Goal: Information Seeking & Learning: Compare options

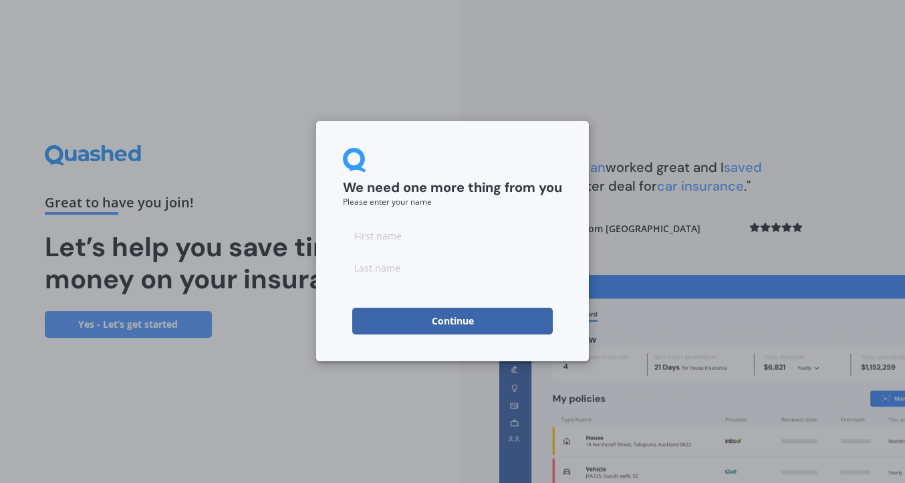
click at [421, 232] on input at bounding box center [452, 235] width 219 height 27
type input "[PERSON_NAME]"
click at [403, 260] on input at bounding box center [452, 267] width 219 height 27
type input "[PERSON_NAME]"
click at [434, 315] on button "Continue" at bounding box center [452, 320] width 201 height 27
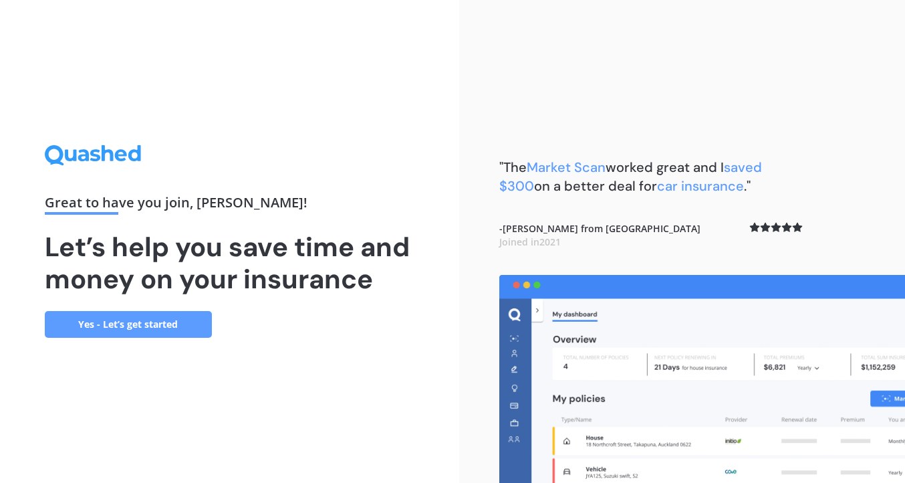
click at [168, 319] on link "Yes - Let’s get started" at bounding box center [128, 324] width 167 height 27
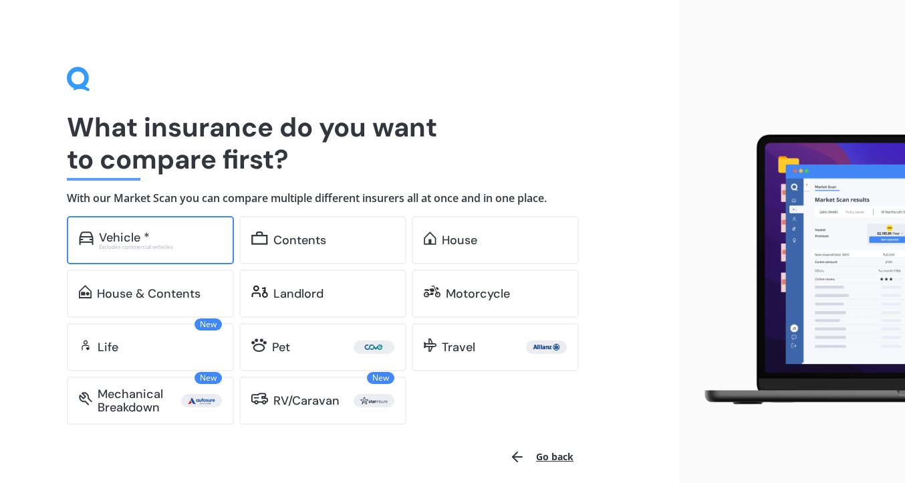
click at [174, 227] on div "Vehicle * Excludes commercial vehicles" at bounding box center [150, 240] width 167 height 48
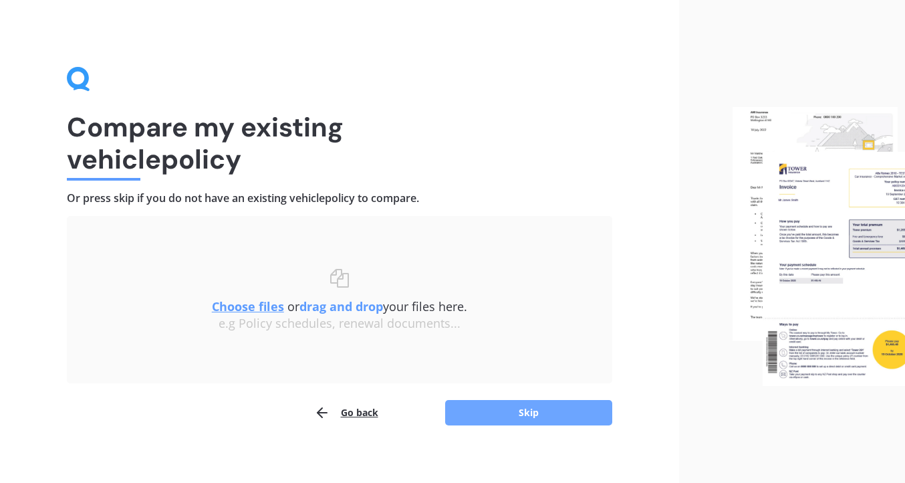
click at [525, 414] on button "Skip" at bounding box center [528, 412] width 167 height 25
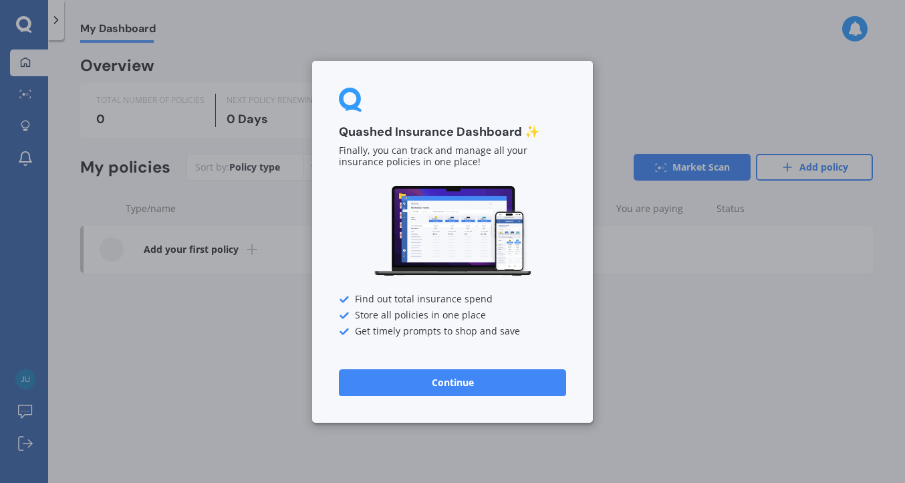
click at [450, 376] on button "Continue" at bounding box center [452, 381] width 227 height 27
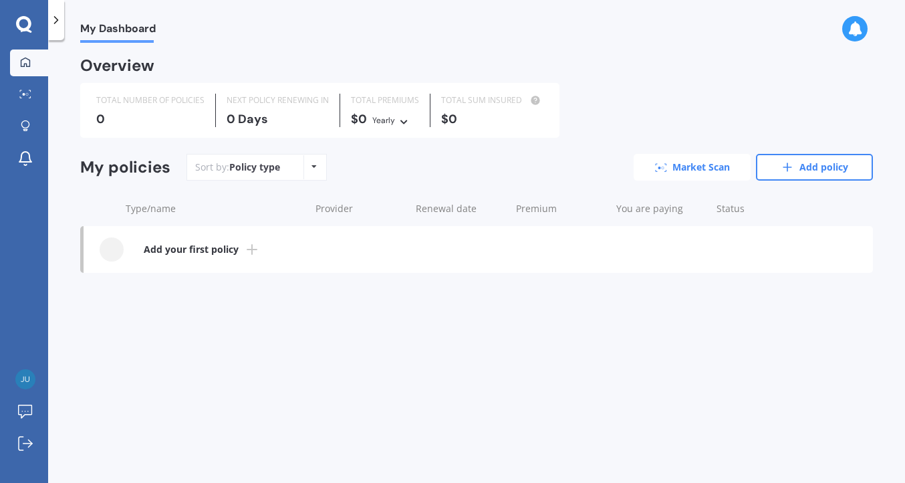
click at [656, 160] on link "Market Scan" at bounding box center [692, 167] width 117 height 27
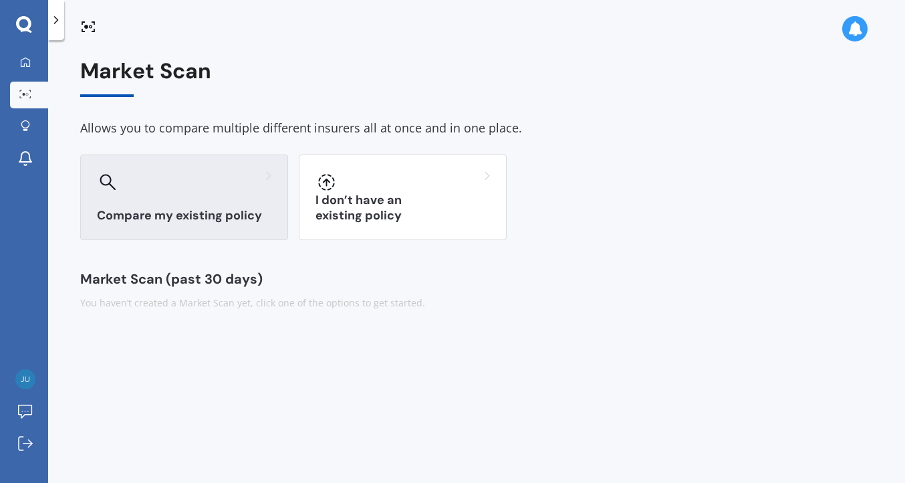
click at [225, 180] on div at bounding box center [184, 181] width 174 height 21
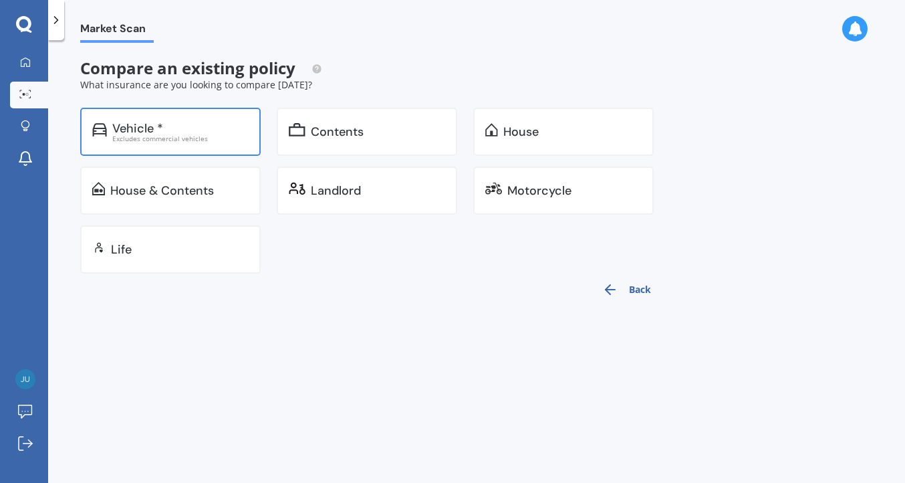
click at [174, 122] on div "Vehicle *" at bounding box center [180, 128] width 136 height 13
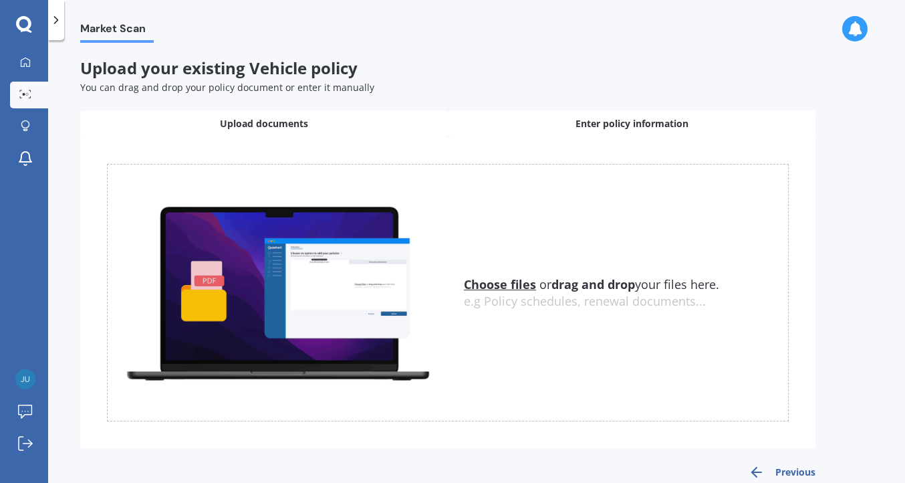
click at [592, 126] on span "Enter policy information" at bounding box center [631, 123] width 113 height 13
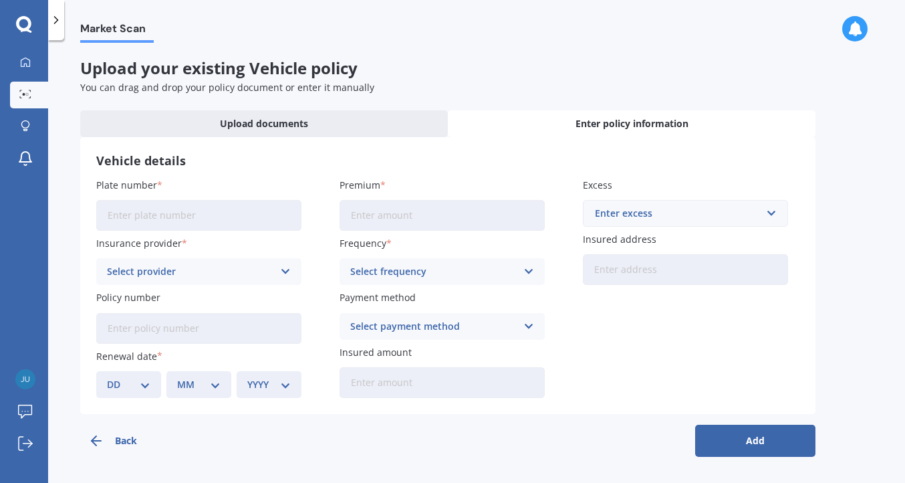
click at [172, 218] on input "Plate number" at bounding box center [198, 215] width 205 height 31
type input "RBE125"
click at [155, 264] on div "Select provider" at bounding box center [190, 271] width 166 height 15
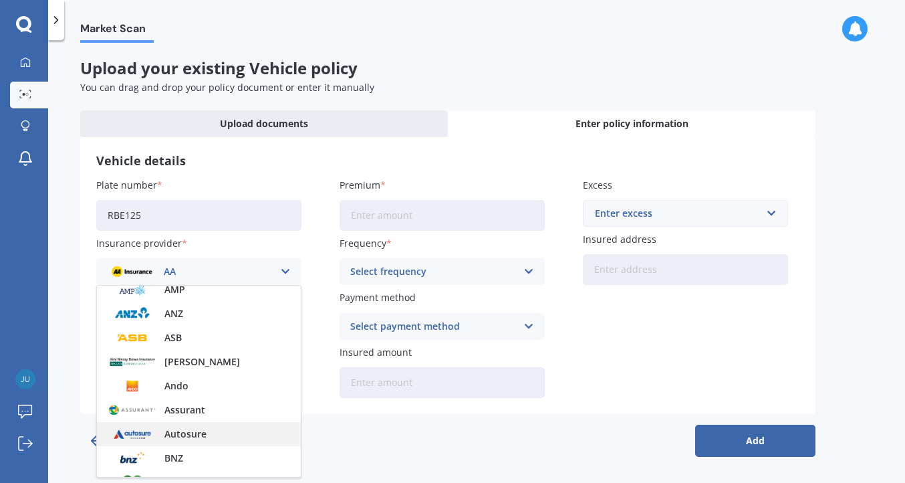
scroll to position [57, 0]
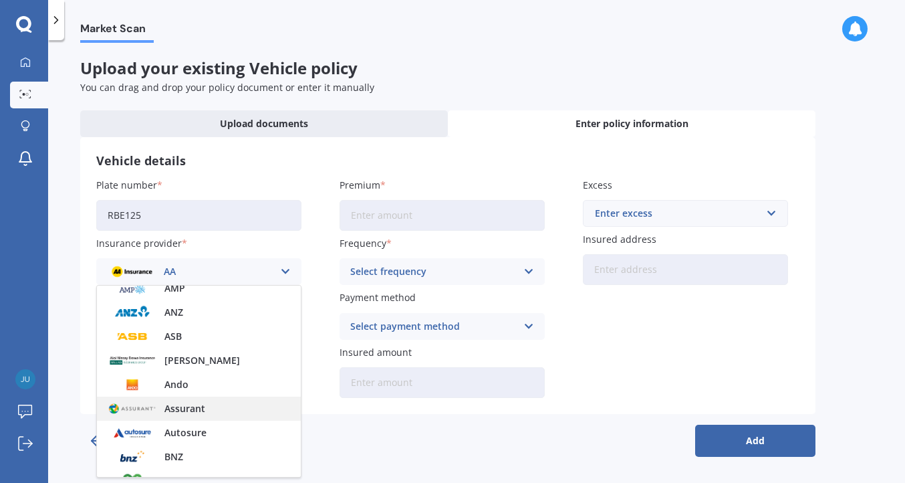
click at [188, 416] on div "Assurant" at bounding box center [199, 408] width 204 height 24
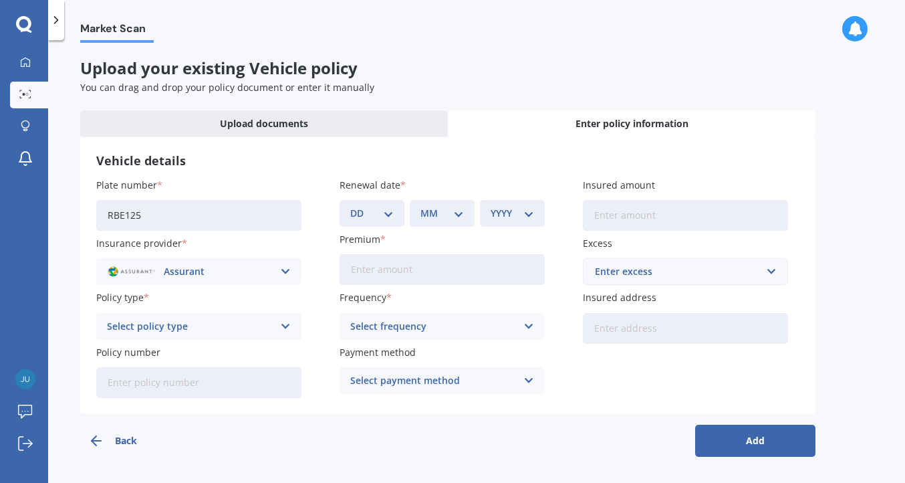
click at [172, 325] on div "Select policy type" at bounding box center [190, 326] width 166 height 15
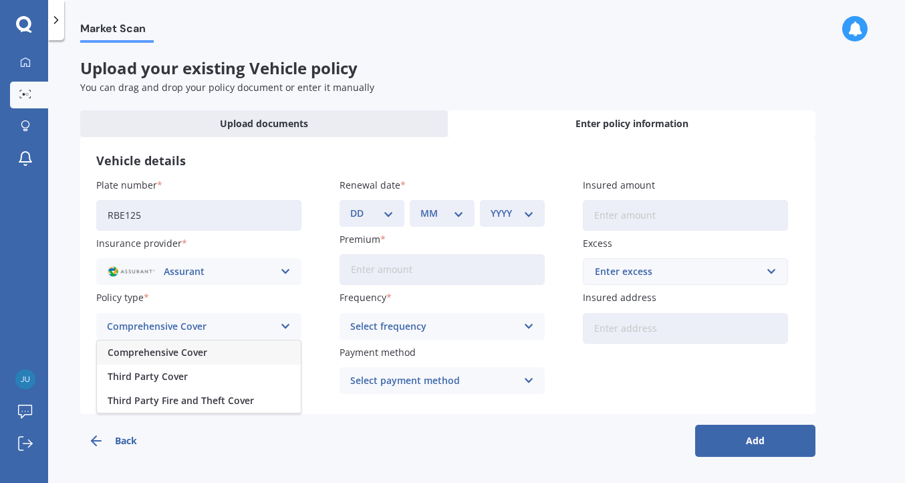
click at [168, 352] on span "Comprehensive Cover" at bounding box center [158, 352] width 100 height 9
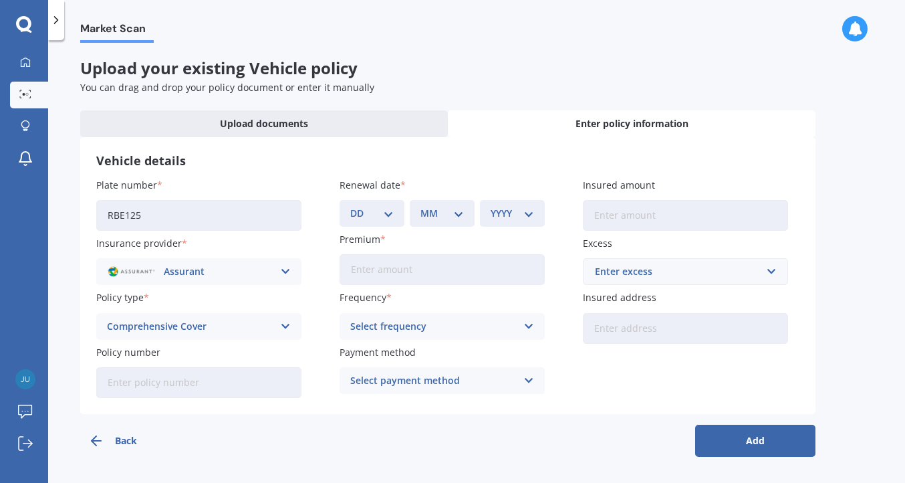
click at [162, 377] on input "Policy number" at bounding box center [198, 382] width 205 height 31
paste input "APMV833505"
type input "APMV833505"
select select "07"
select select "03"
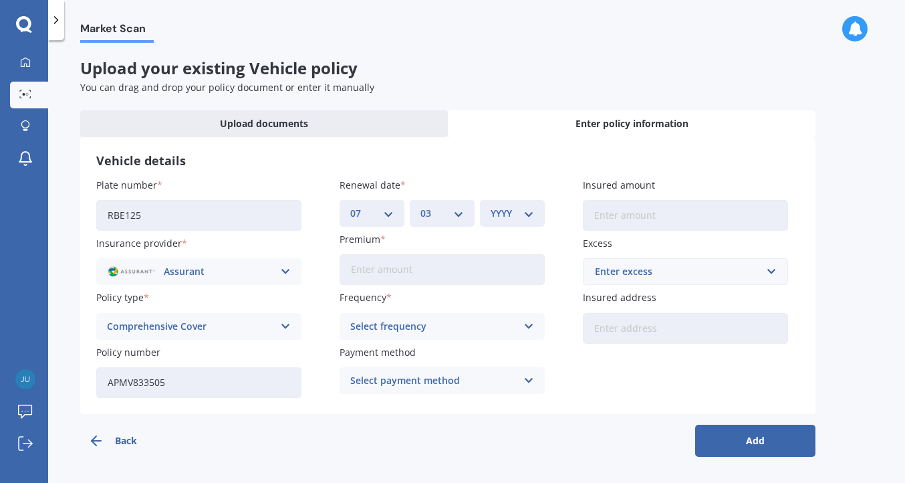
select select "2026"
click at [413, 271] on input "Premium" at bounding box center [442, 269] width 205 height 31
type input "$133.92"
click at [519, 317] on div "Select frequency Yearly Six-Monthly Quarterly Monthly Fortnightly Weekly" at bounding box center [442, 326] width 205 height 27
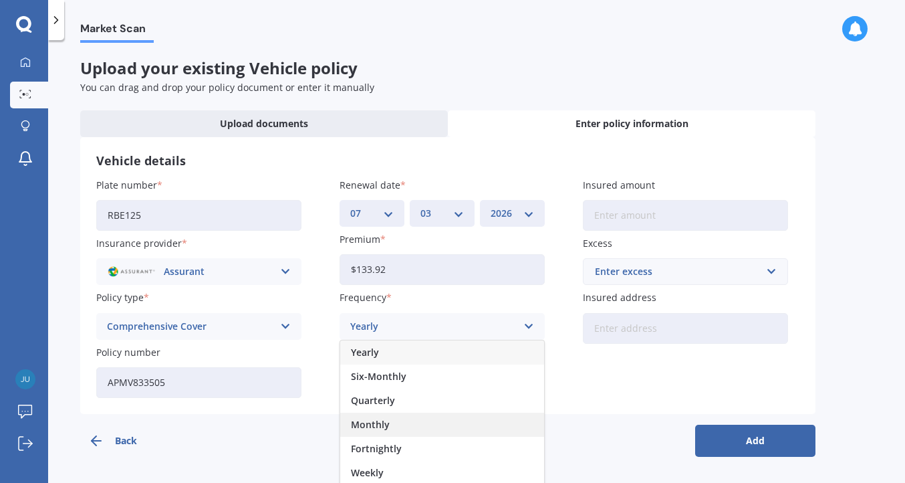
click at [424, 432] on div "Monthly" at bounding box center [442, 424] width 204 height 24
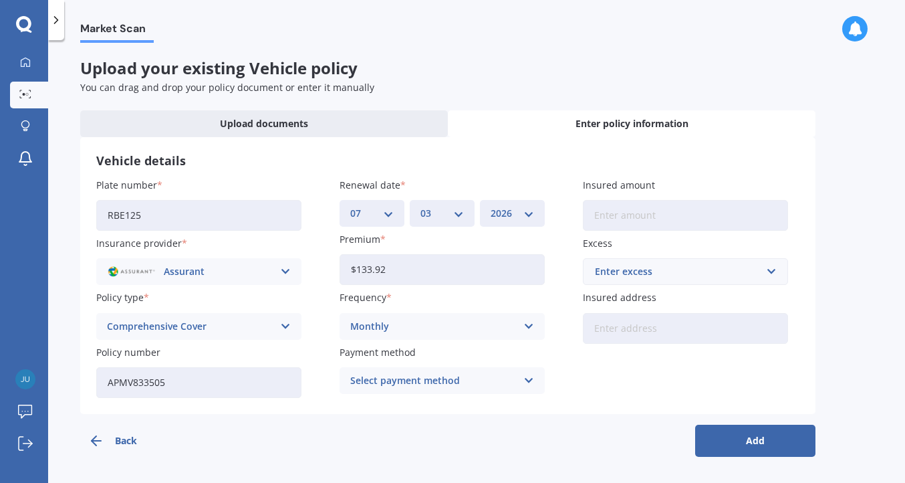
click at [475, 380] on div "Select payment method" at bounding box center [433, 380] width 166 height 15
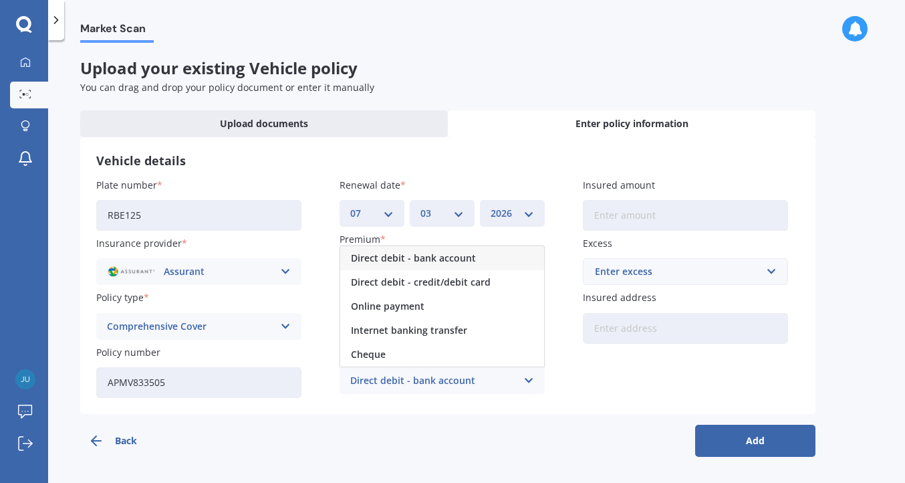
click at [463, 259] on span "Direct debit - bank account" at bounding box center [413, 257] width 125 height 9
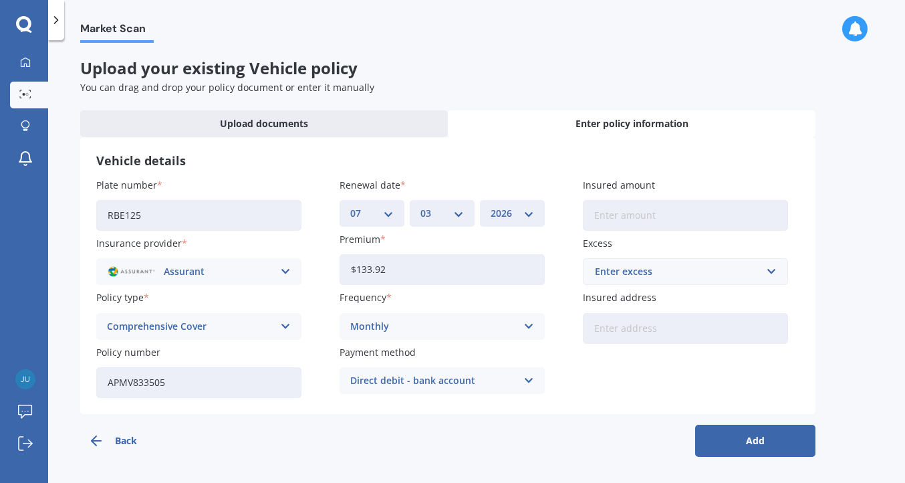
click at [630, 225] on input "Insured amount" at bounding box center [685, 215] width 205 height 31
type input "$37,000"
click at [662, 271] on div "Enter excess" at bounding box center [677, 271] width 165 height 15
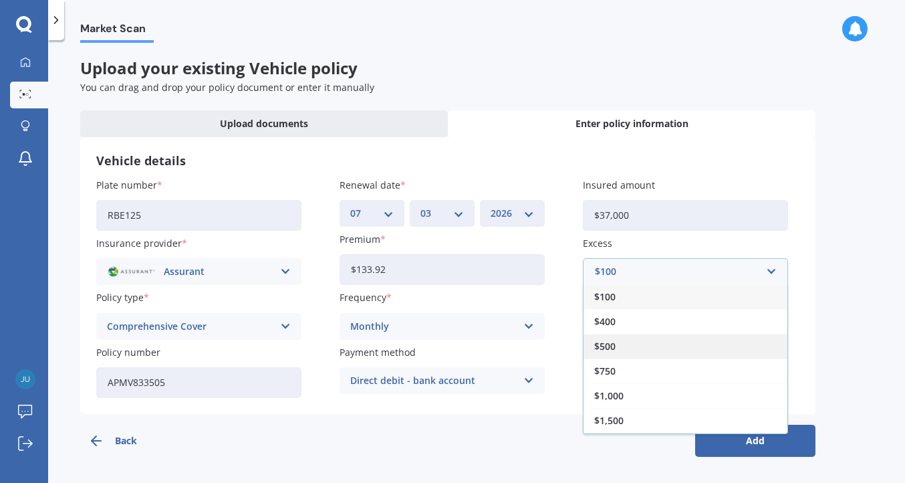
click at [632, 347] on div "$500" at bounding box center [686, 346] width 204 height 25
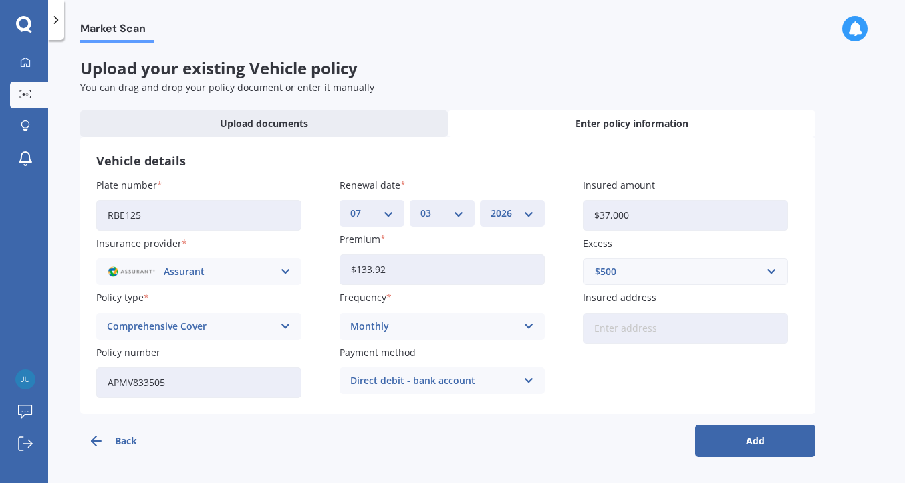
click at [649, 330] on input "Insured address" at bounding box center [685, 328] width 205 height 31
type input "202 Main Road, Moncks Bay, Christchurch 8081"
click at [755, 429] on button "Add" at bounding box center [755, 440] width 120 height 32
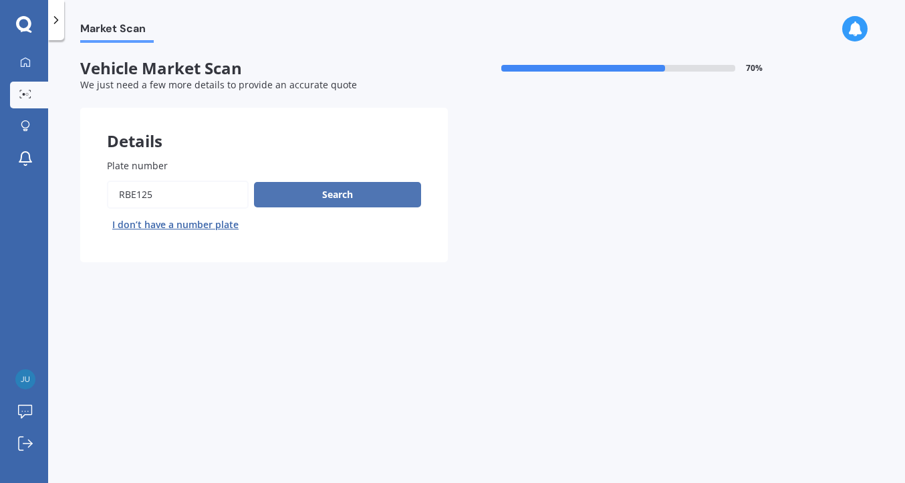
click at [336, 192] on button "Search" at bounding box center [337, 194] width 167 height 25
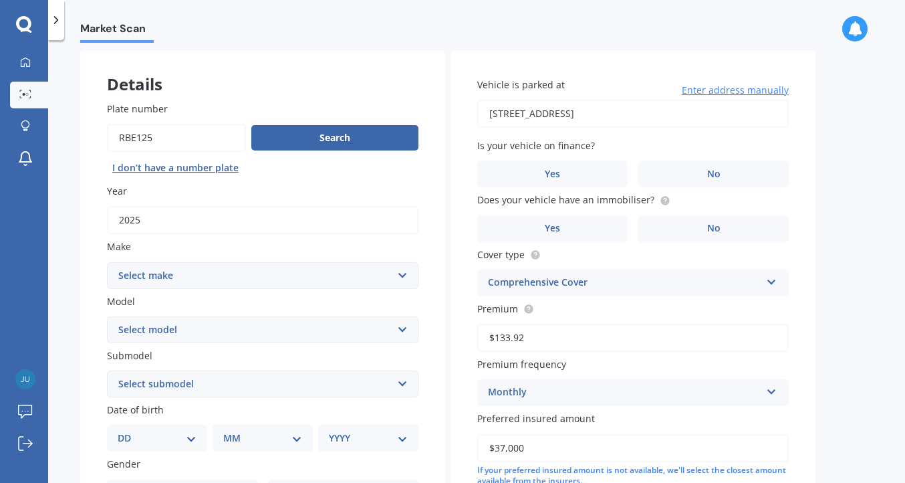
scroll to position [61, 0]
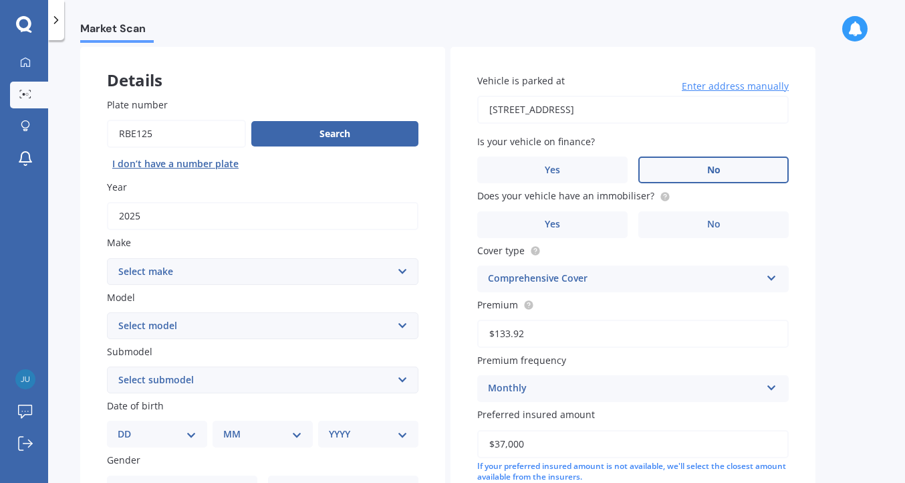
click at [719, 172] on span "No" at bounding box center [713, 169] width 13 height 11
click at [0, 0] on input "No" at bounding box center [0, 0] width 0 height 0
select select "GWM"
select select "HAVAL"
select select "JOLION HYBRID ULTRA TURBO"
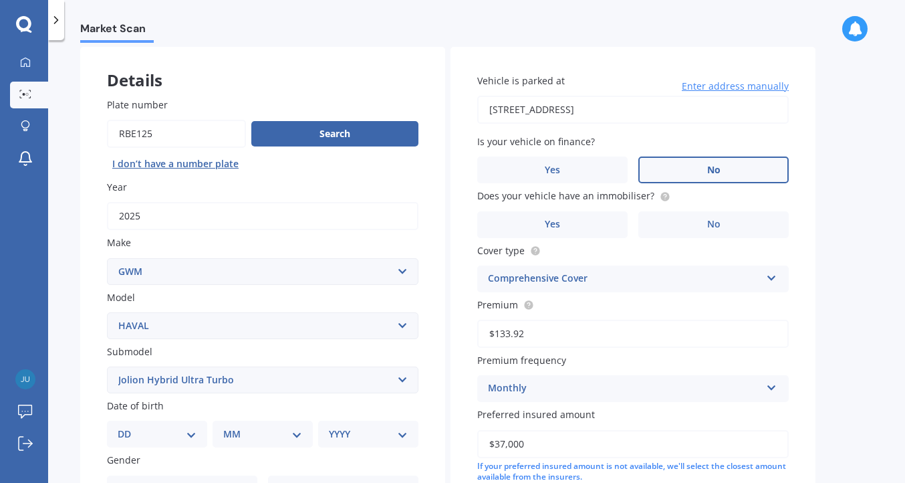
select select "HAVAL"
select select
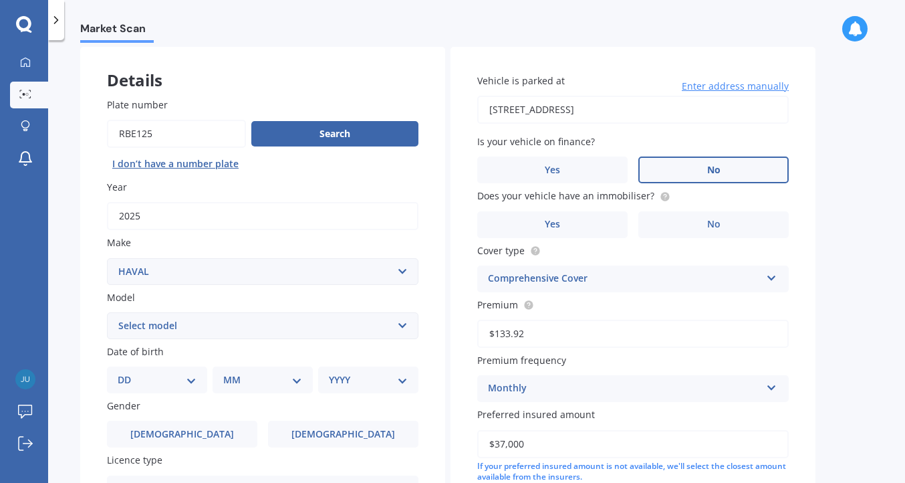
select select "JOLION"
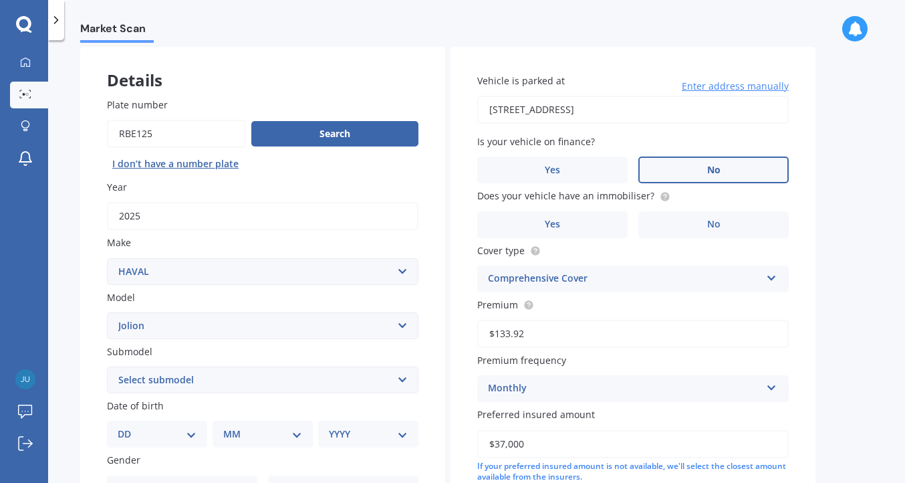
select select "ULTRA 1.5"
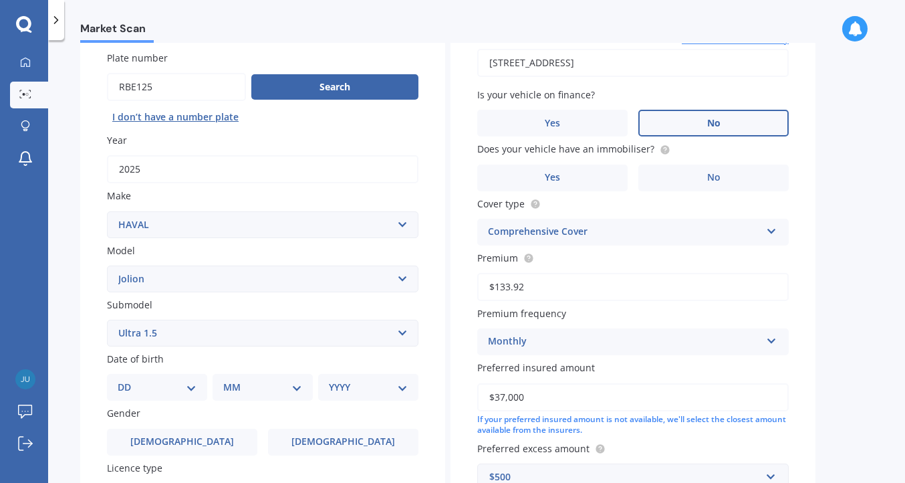
scroll to position [221, 0]
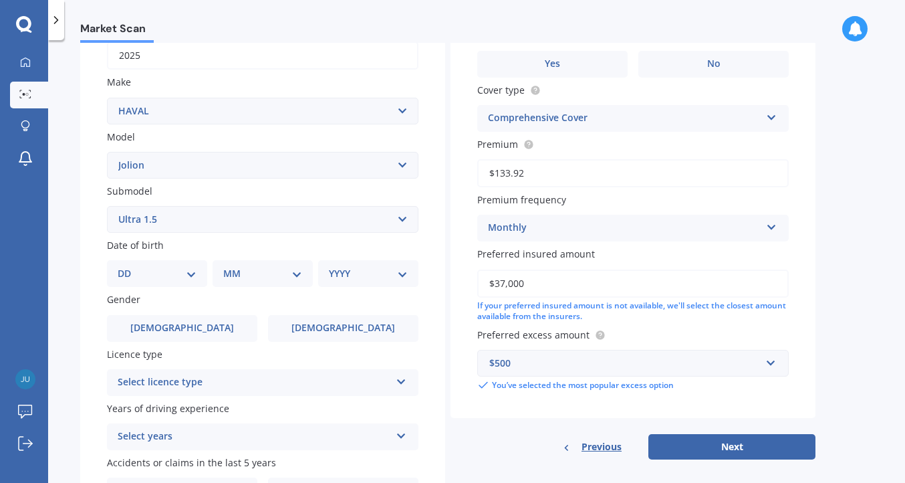
select select "18"
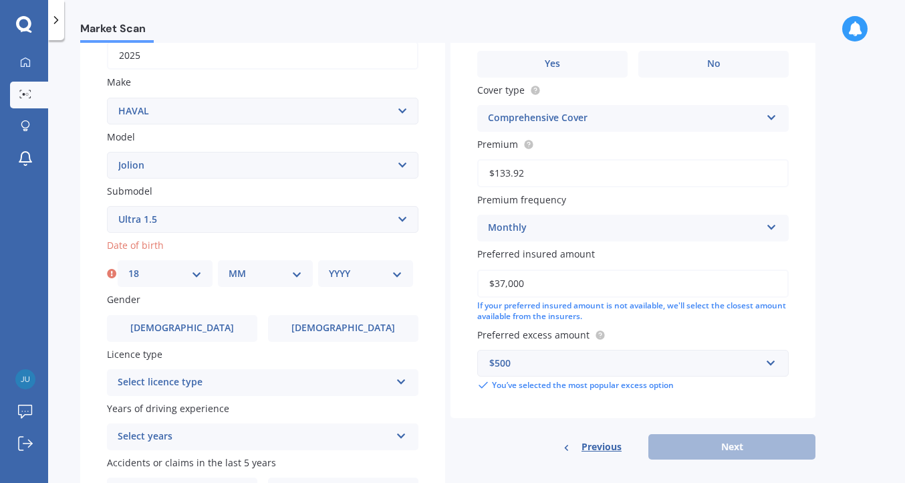
select select "11"
select select "1970"
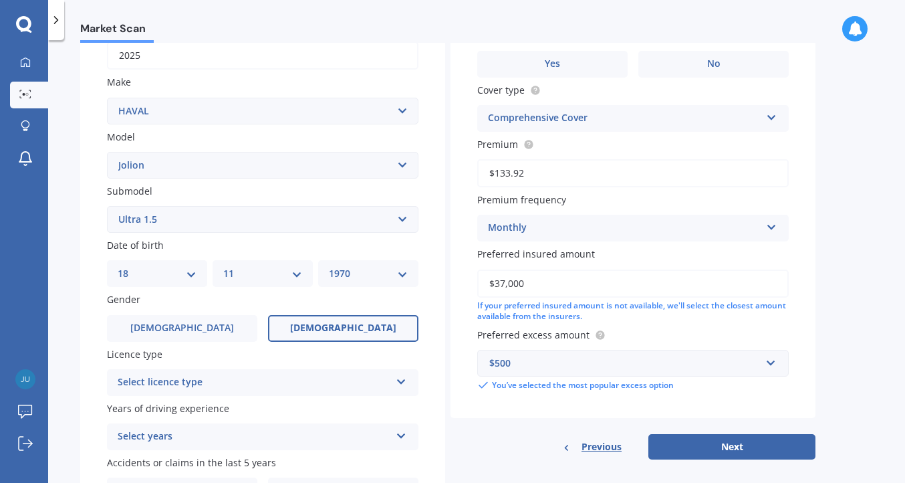
click at [336, 334] on label "Female" at bounding box center [343, 328] width 150 height 27
click at [0, 0] on input "Female" at bounding box center [0, 0] width 0 height 0
click at [336, 375] on div "Select licence type" at bounding box center [254, 382] width 273 height 16
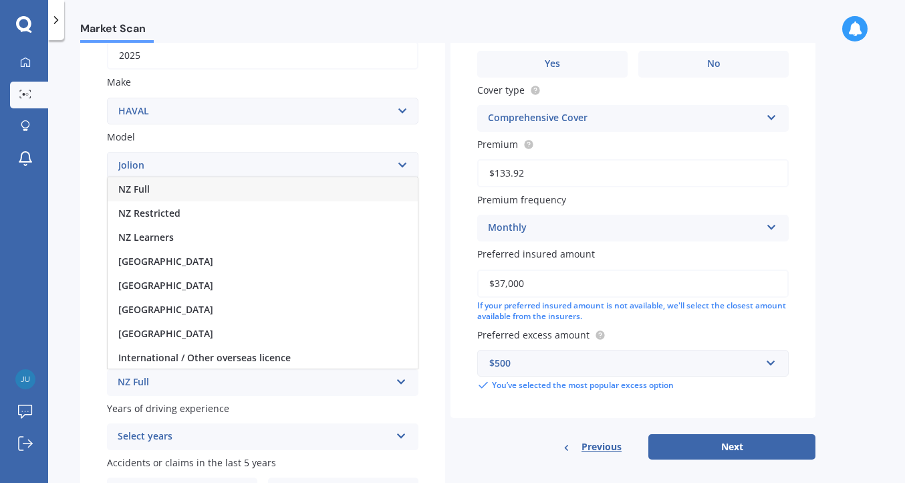
click at [335, 376] on div "NZ Full" at bounding box center [254, 382] width 273 height 16
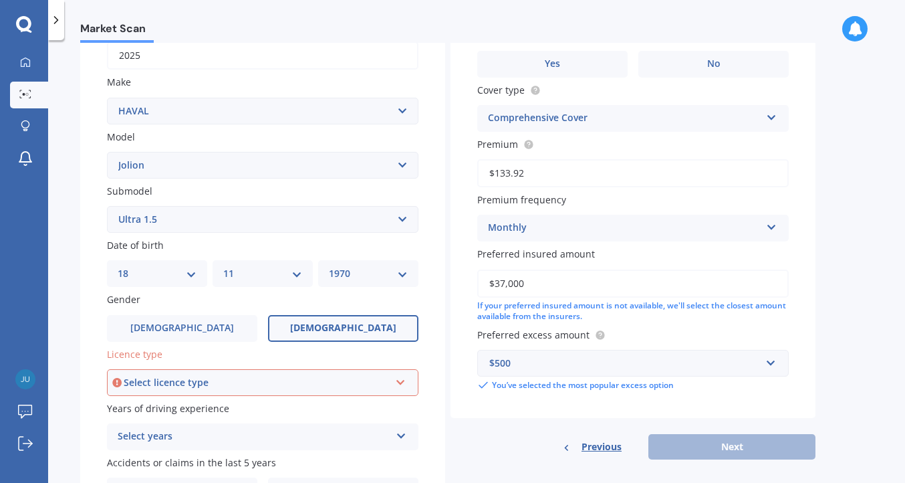
click at [335, 376] on div "Select licence type" at bounding box center [257, 382] width 266 height 15
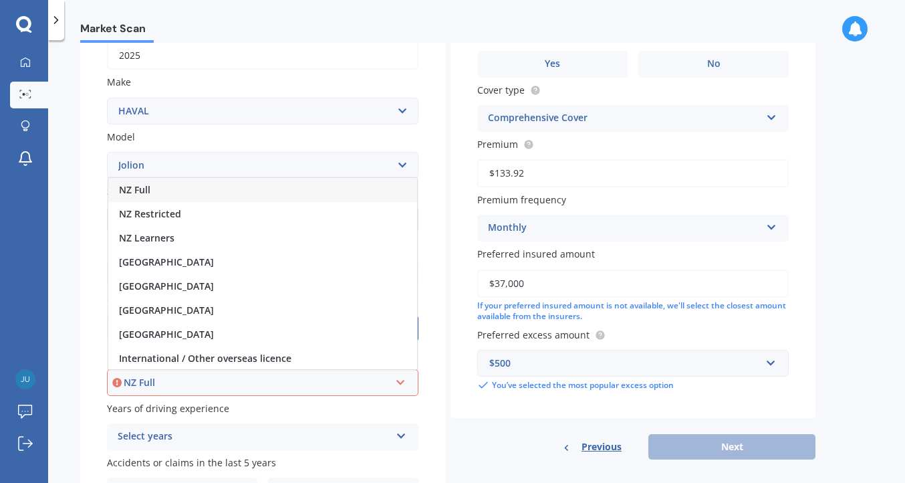
click at [318, 183] on div "NZ Full" at bounding box center [262, 190] width 309 height 24
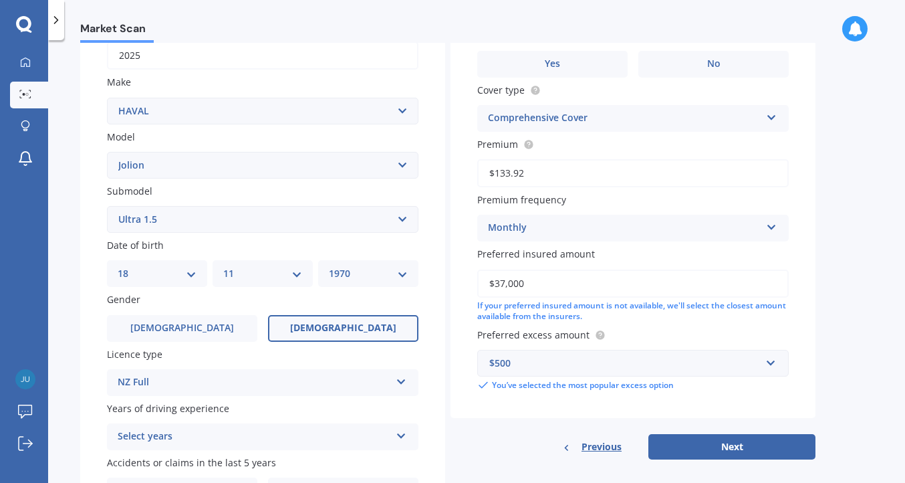
click at [334, 428] on div "Select years" at bounding box center [254, 436] width 273 height 16
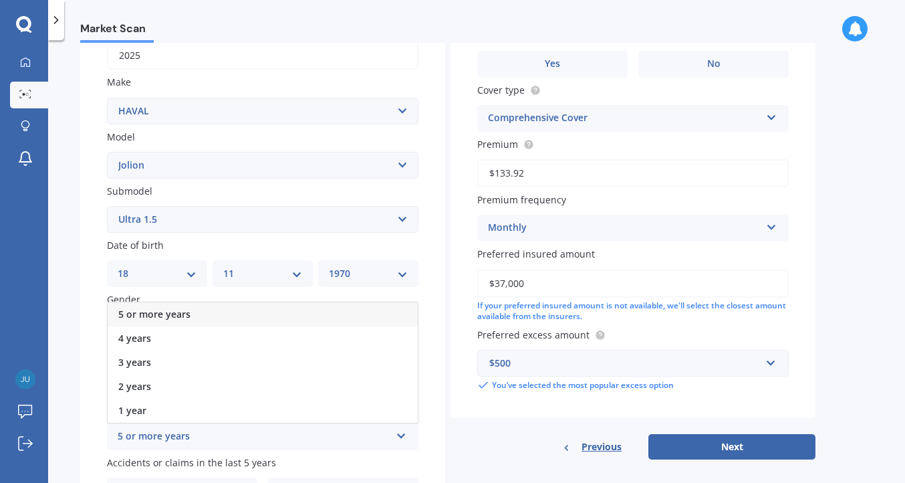
click at [305, 308] on div "5 or more years" at bounding box center [263, 314] width 310 height 24
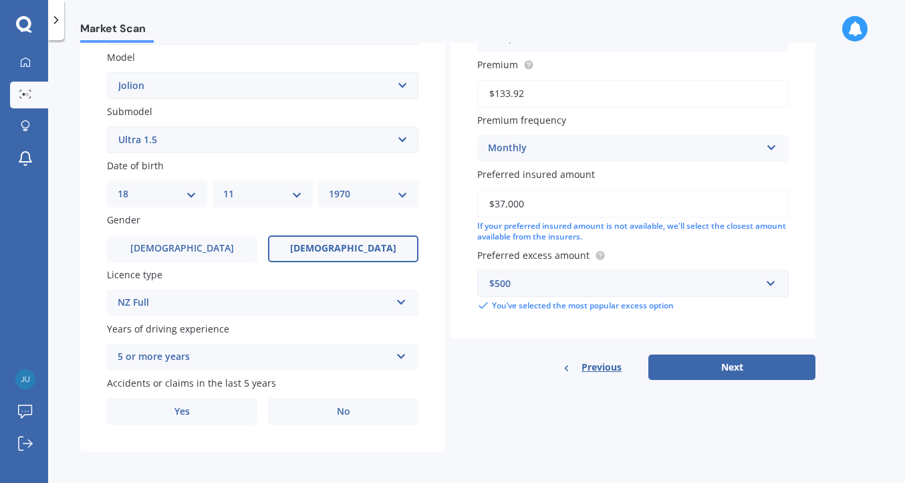
scroll to position [299, 0]
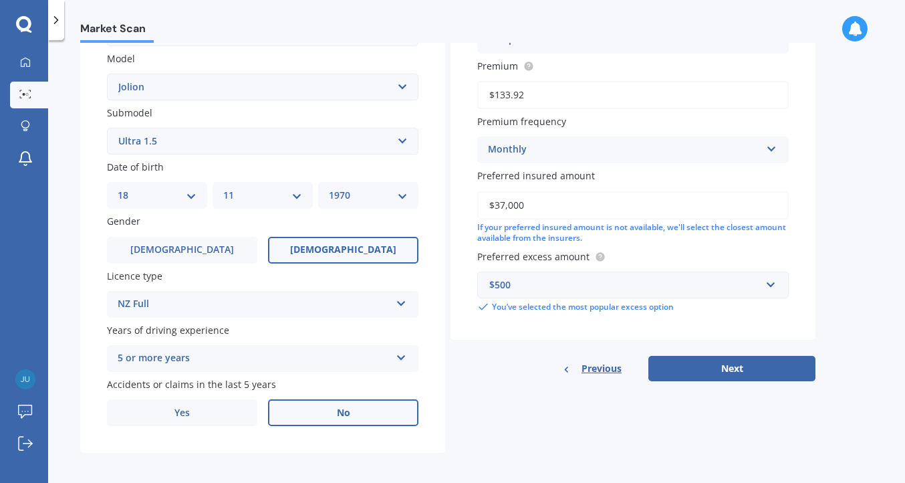
click at [339, 416] on label "No" at bounding box center [343, 412] width 150 height 27
click at [0, 0] on input "No" at bounding box center [0, 0] width 0 height 0
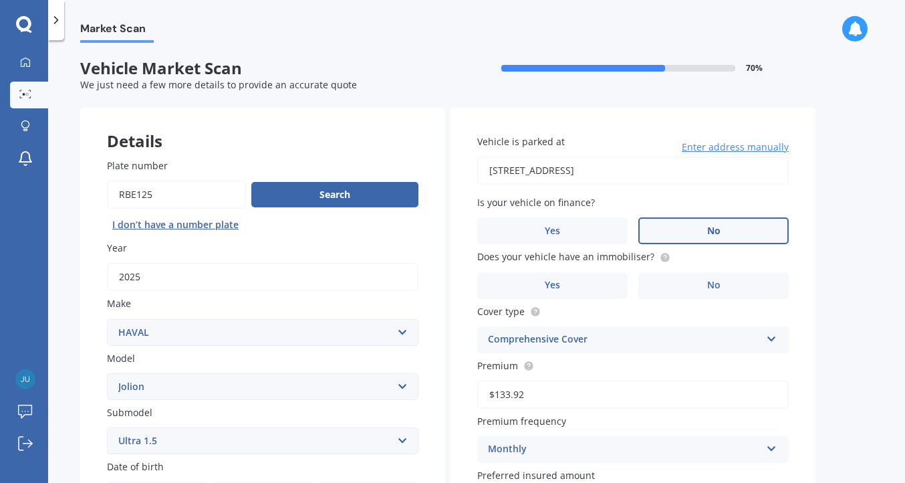
scroll to position [0, 0]
click at [706, 273] on label "No" at bounding box center [713, 285] width 150 height 27
click at [0, 0] on input "No" at bounding box center [0, 0] width 0 height 0
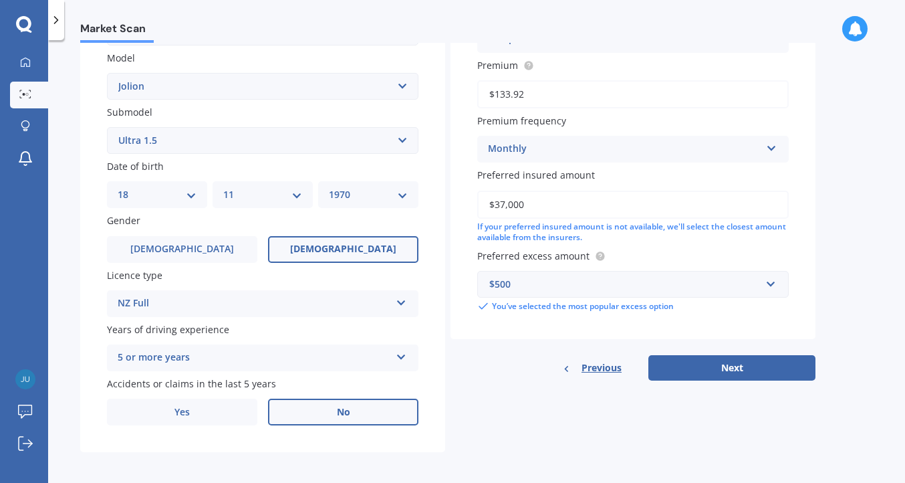
scroll to position [299, 0]
click at [729, 365] on button "Next" at bounding box center [731, 368] width 167 height 25
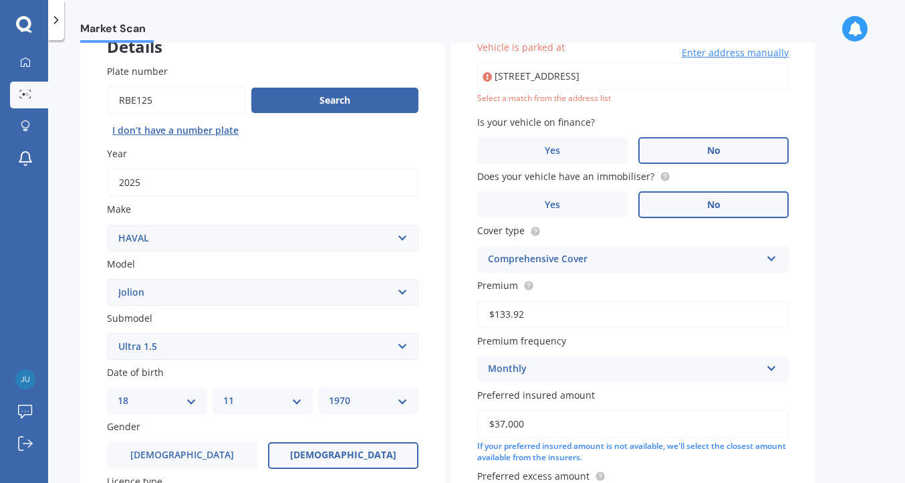
scroll to position [90, 0]
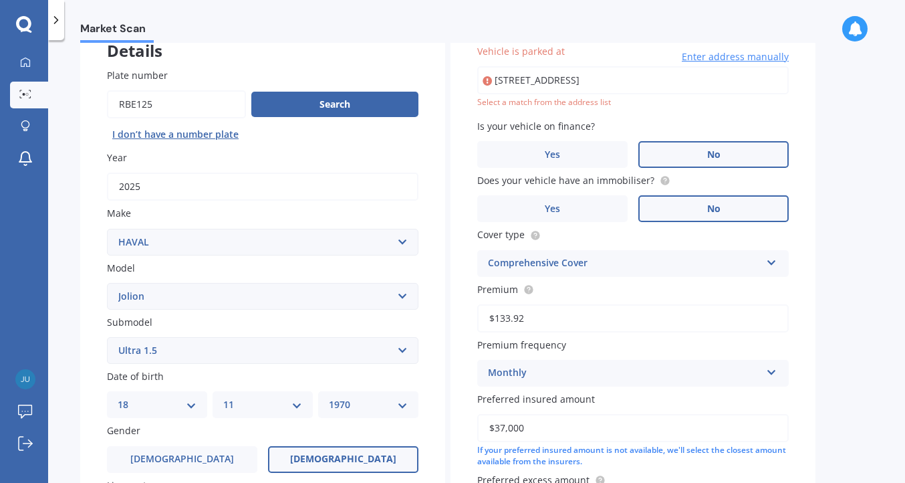
type input "202 Main Road, Moncks Bay, Christchurch 8081"
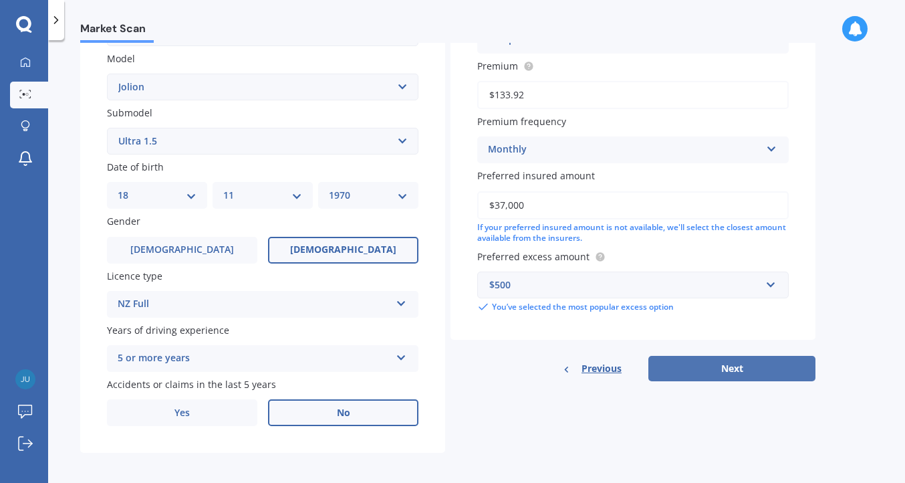
click at [694, 360] on button "Next" at bounding box center [731, 368] width 167 height 25
select select "18"
select select "11"
select select "1970"
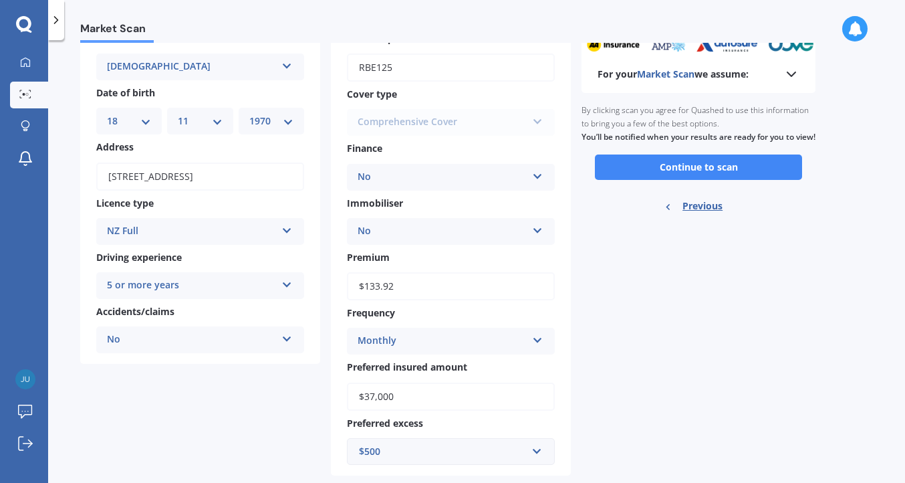
scroll to position [0, 0]
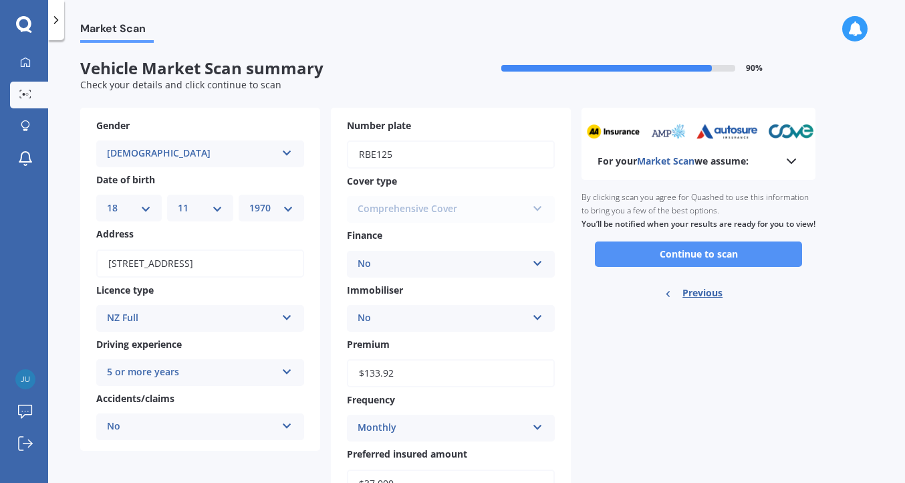
click at [682, 261] on button "Continue to scan" at bounding box center [698, 253] width 207 height 25
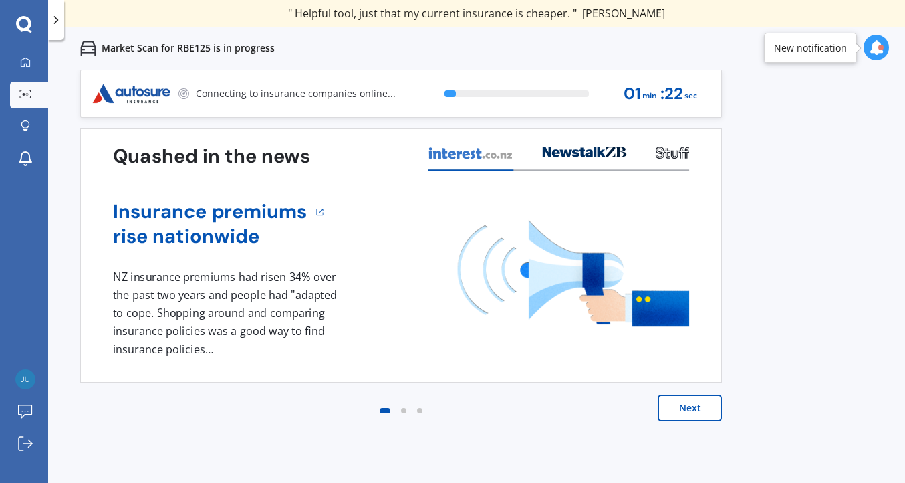
click at [684, 409] on button "Next" at bounding box center [690, 407] width 64 height 27
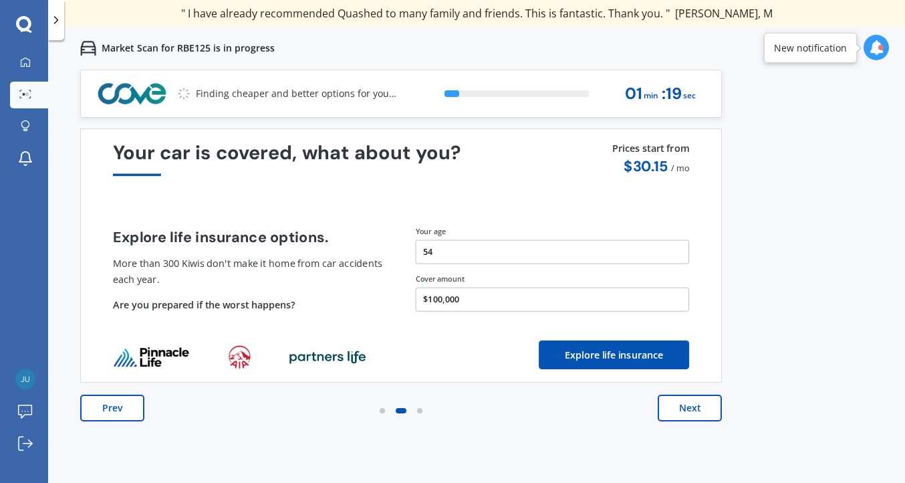
click at [684, 409] on button "Next" at bounding box center [690, 407] width 64 height 27
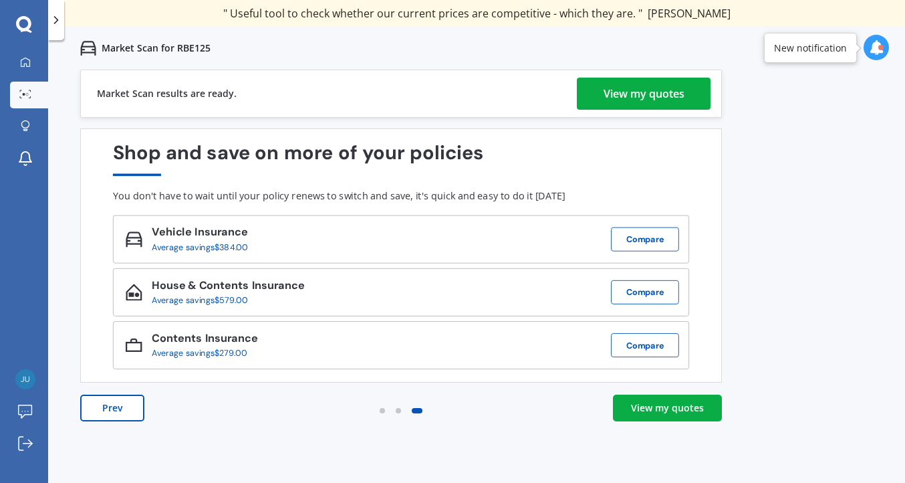
click at [612, 93] on div "View my quotes" at bounding box center [644, 94] width 81 height 32
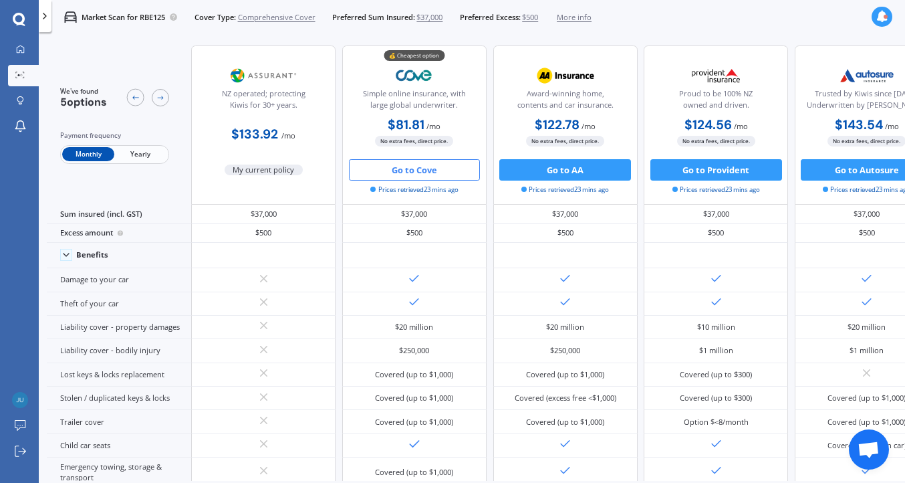
click at [426, 180] on button "Go to Cove" at bounding box center [415, 169] width 132 height 21
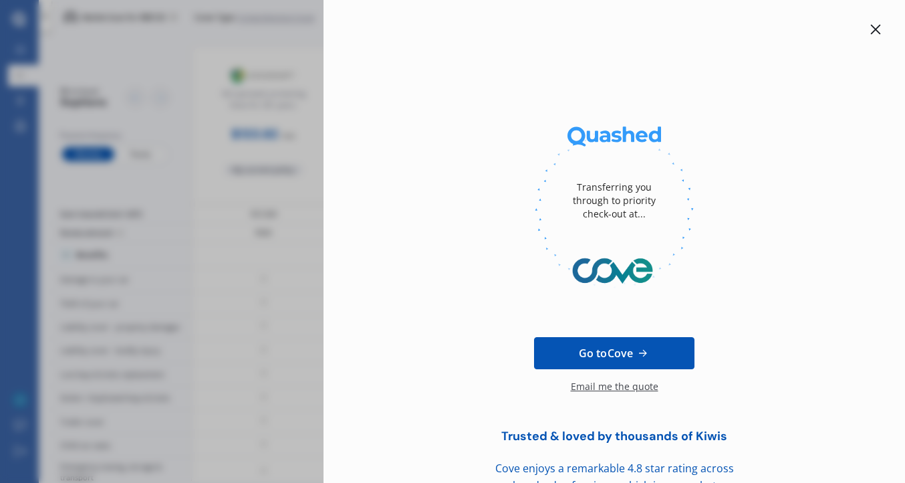
click at [605, 386] on div "Email me the quote" at bounding box center [615, 393] width 88 height 27
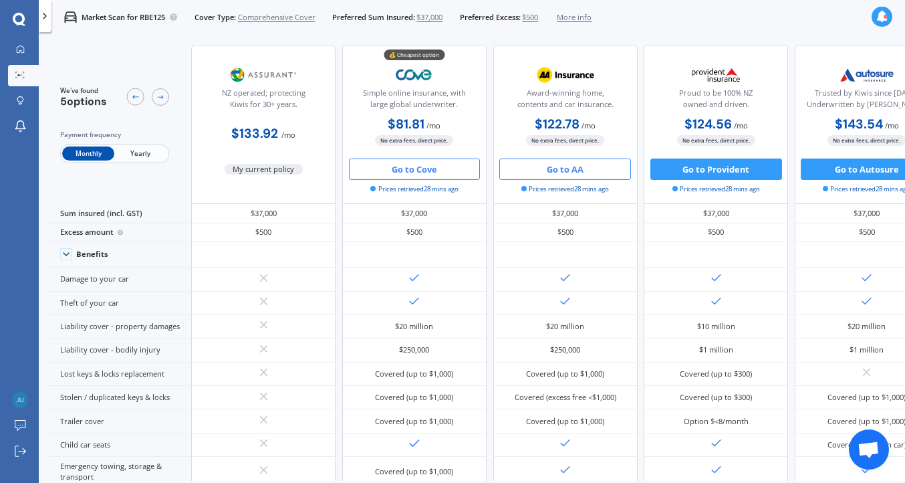
scroll to position [1, 1]
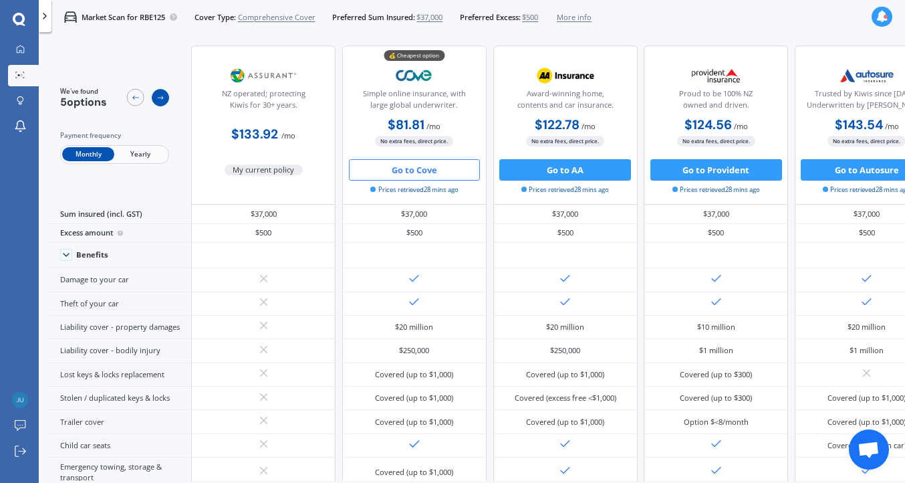
click at [160, 94] on icon at bounding box center [160, 98] width 9 height 9
